Goal: Information Seeking & Learning: Learn about a topic

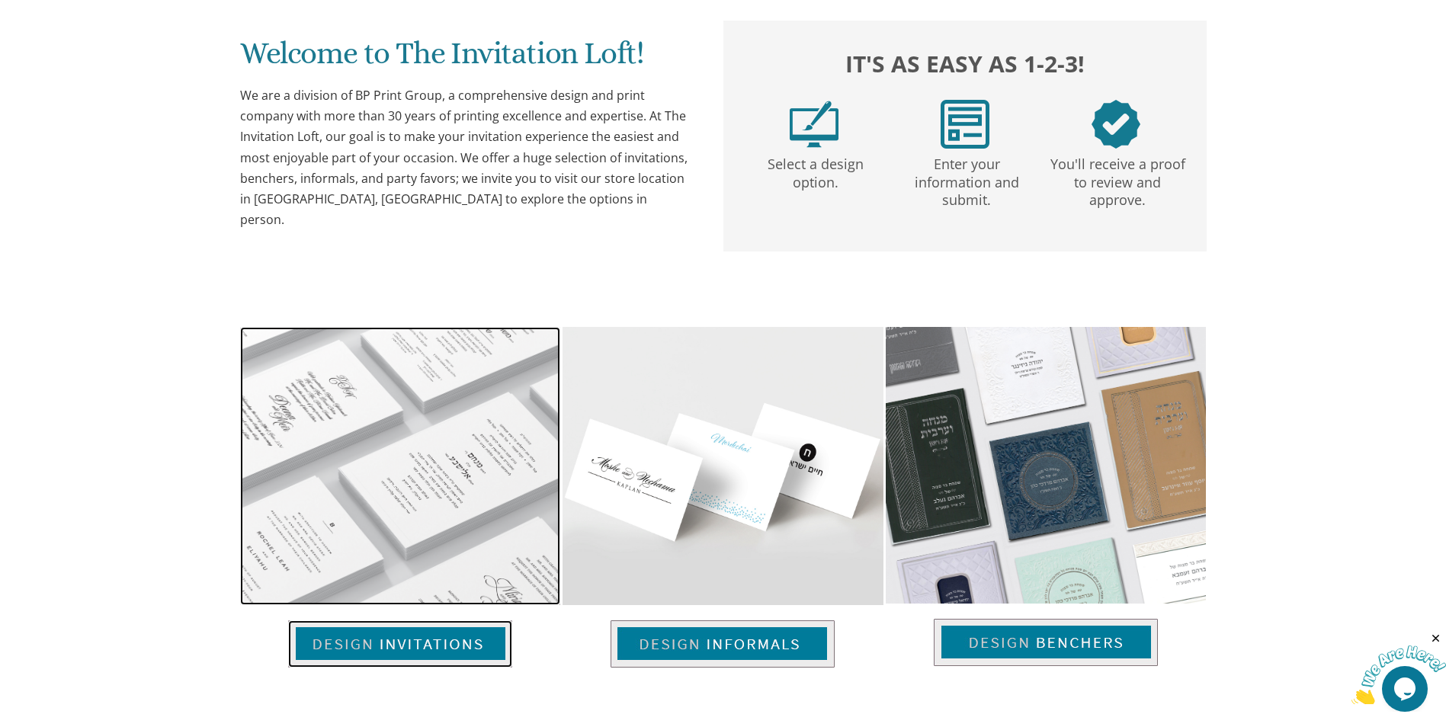
click at [432, 640] on img at bounding box center [400, 644] width 224 height 47
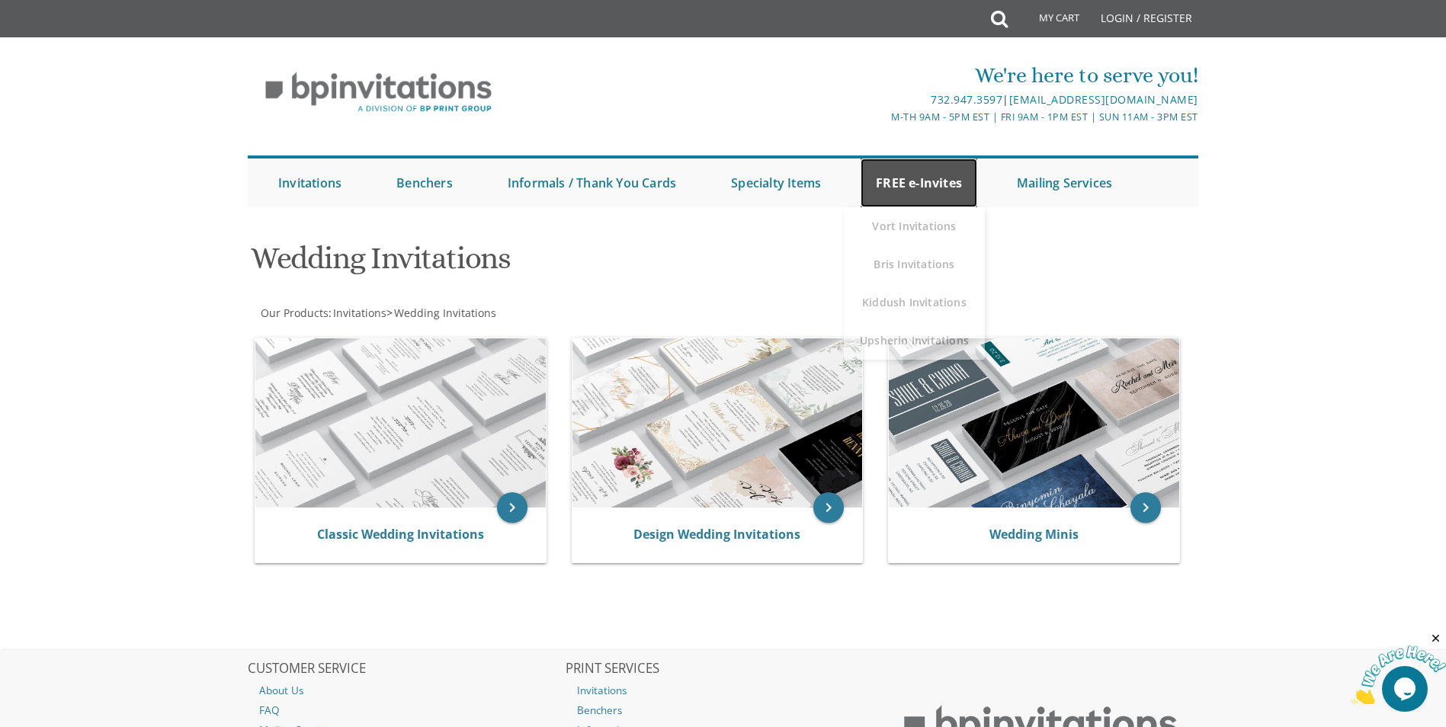
click at [935, 182] on link "FREE e-Invites" at bounding box center [919, 183] width 117 height 49
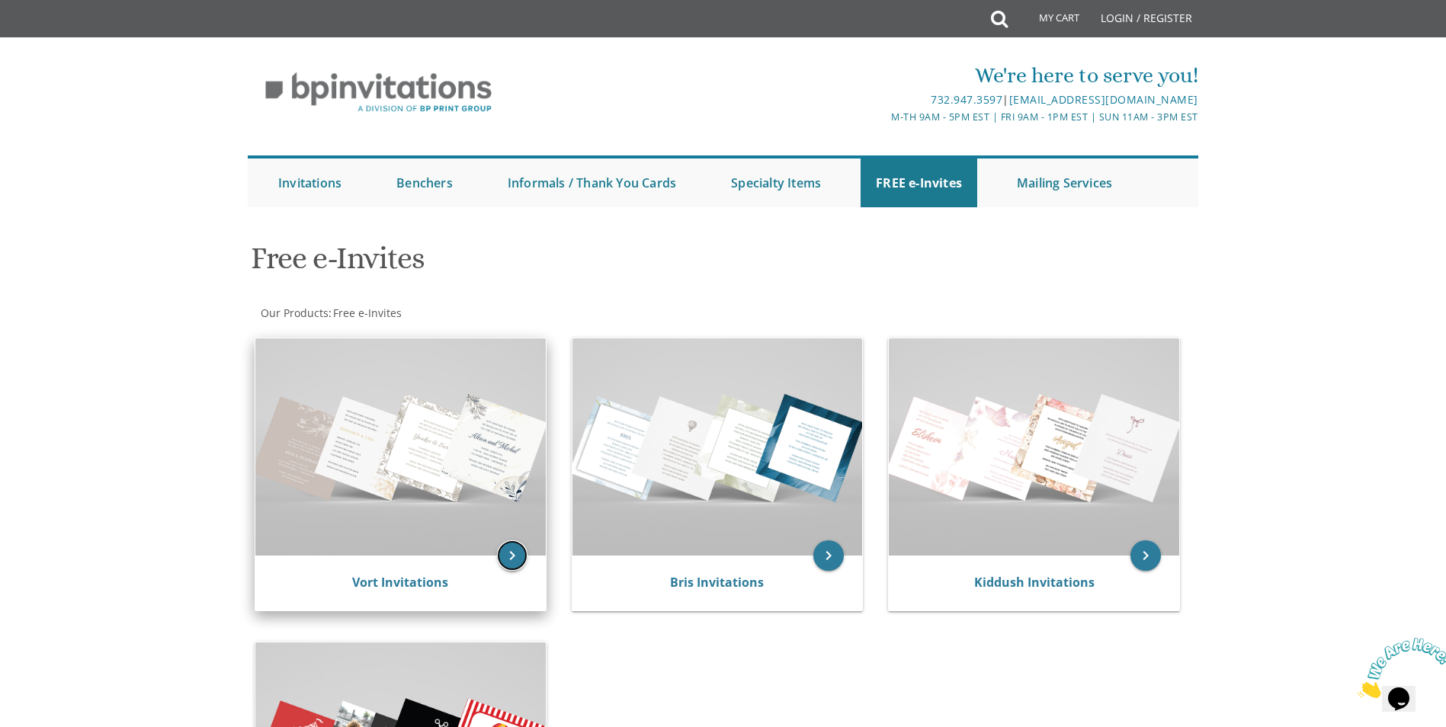
click at [509, 556] on icon "keyboard_arrow_right" at bounding box center [512, 555] width 30 height 30
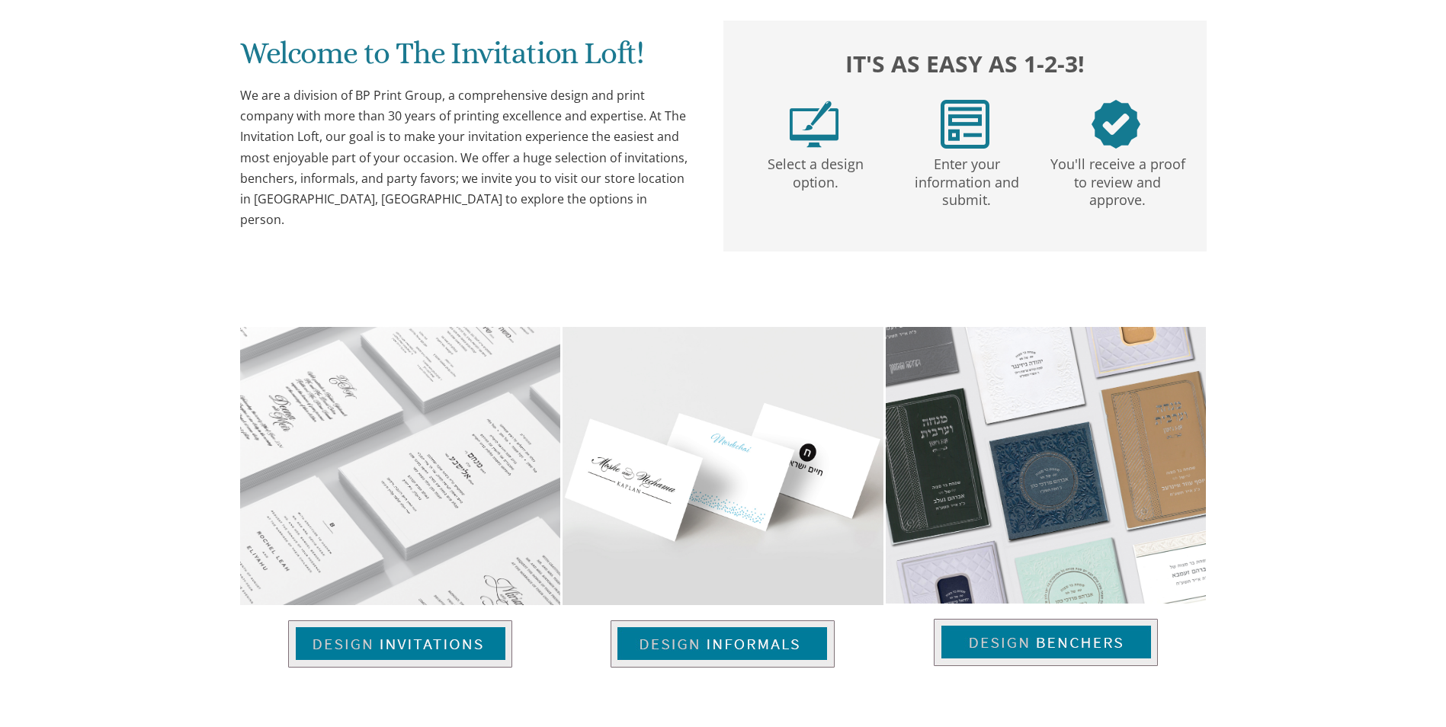
click at [727, 377] on img at bounding box center [723, 466] width 320 height 278
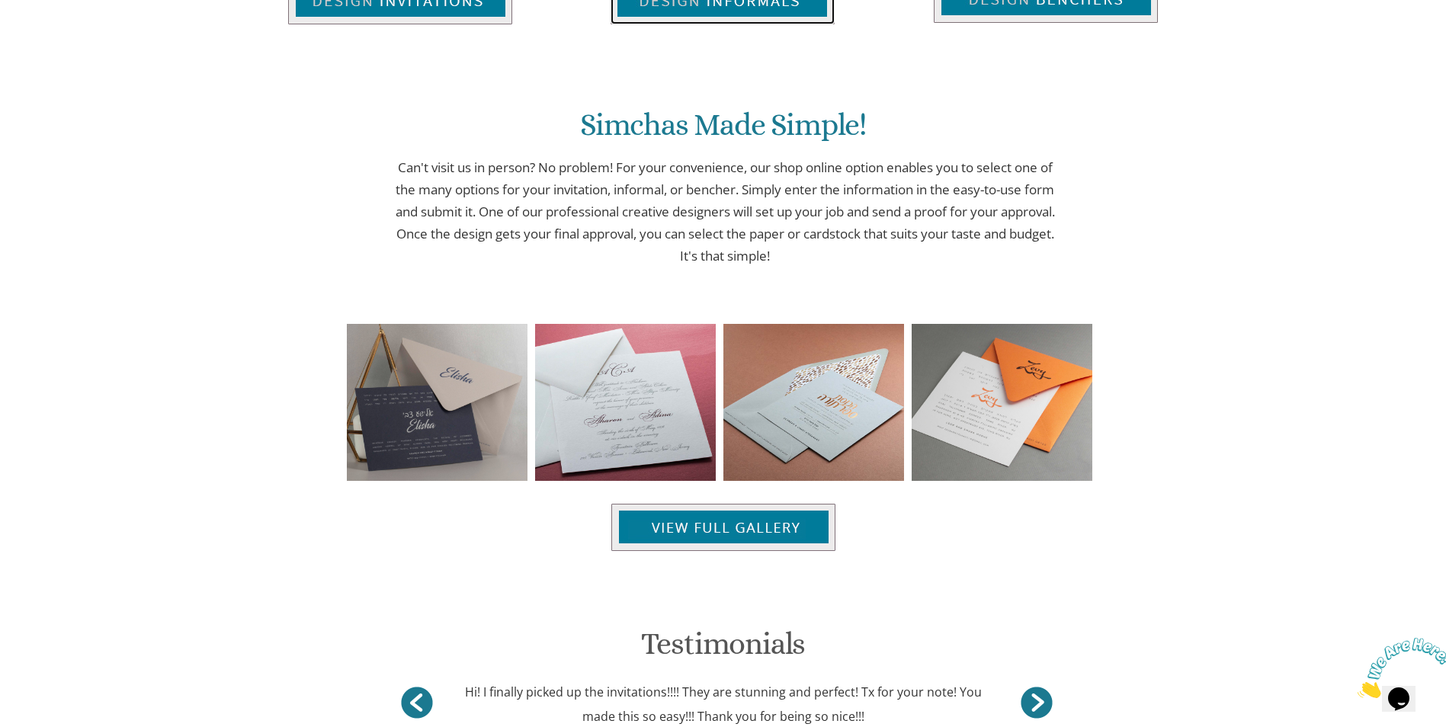
scroll to position [1520, 0]
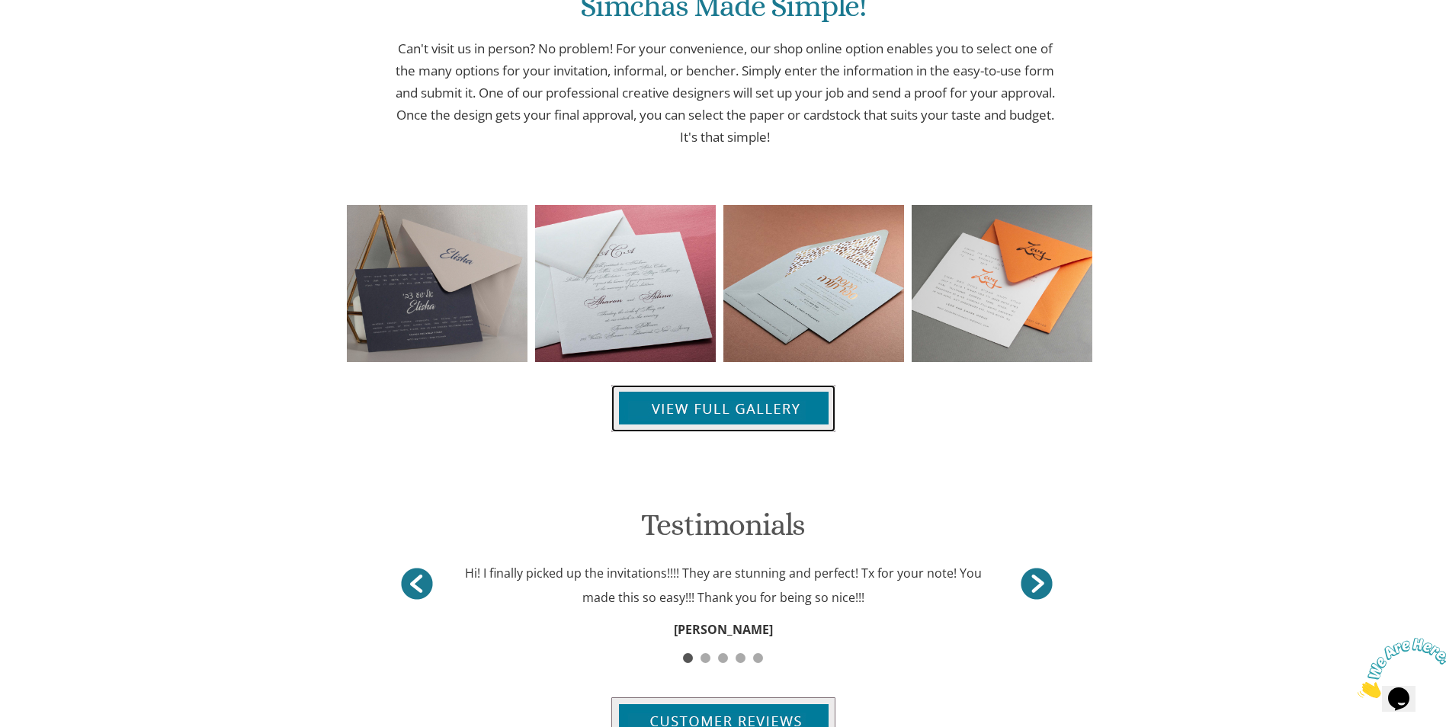
click at [685, 408] on img at bounding box center [723, 408] width 224 height 47
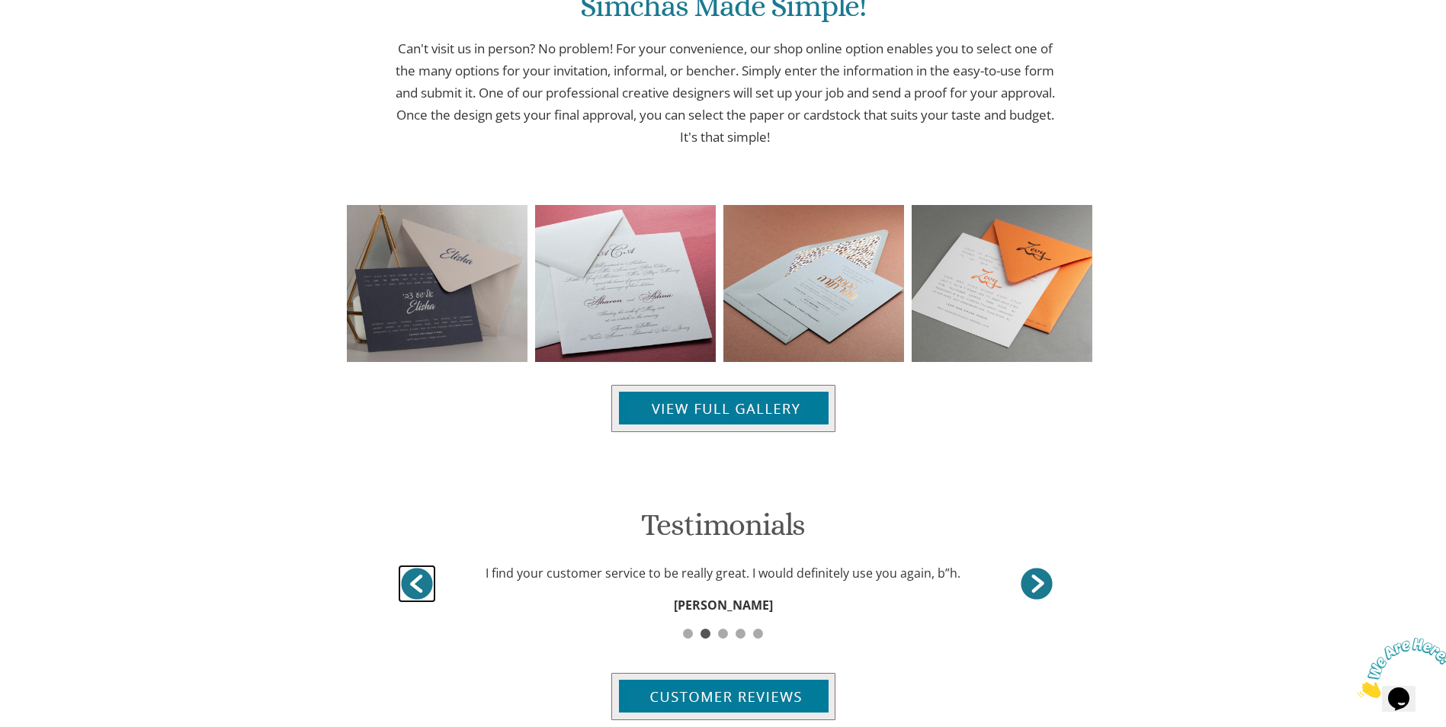
click at [412, 584] on link ">" at bounding box center [417, 584] width 38 height 38
